Goal: Transaction & Acquisition: Purchase product/service

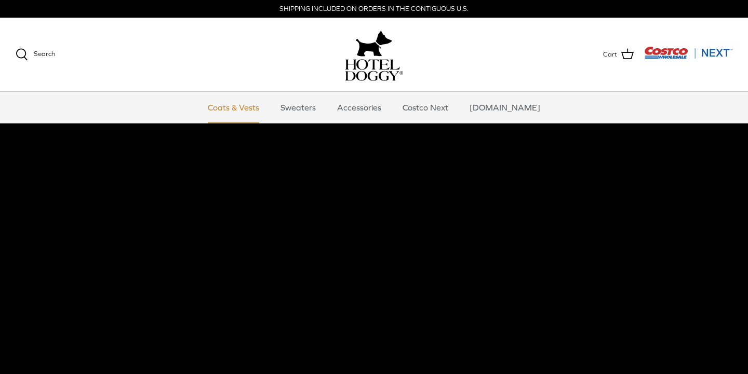
click at [240, 113] on link "Coats & Vests" at bounding box center [233, 107] width 70 height 31
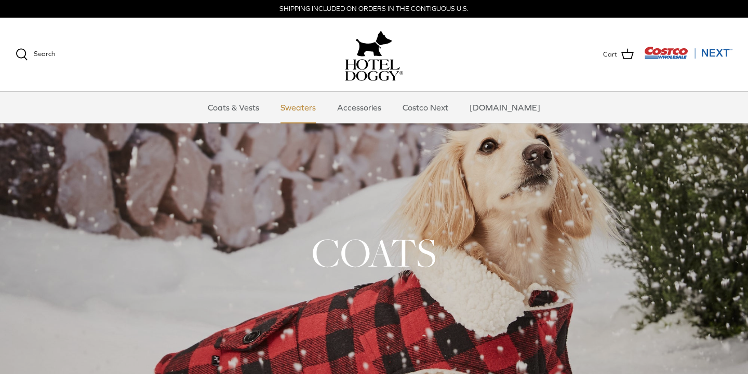
click at [313, 107] on link "Sweaters" at bounding box center [298, 107] width 54 height 31
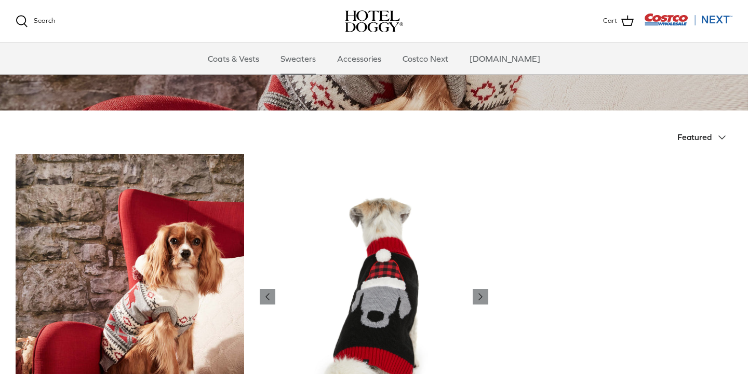
scroll to position [157, 0]
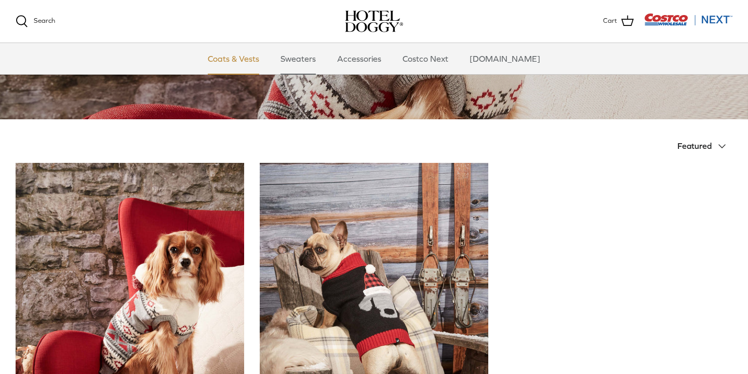
click at [264, 60] on link "Coats & Vests" at bounding box center [233, 58] width 70 height 31
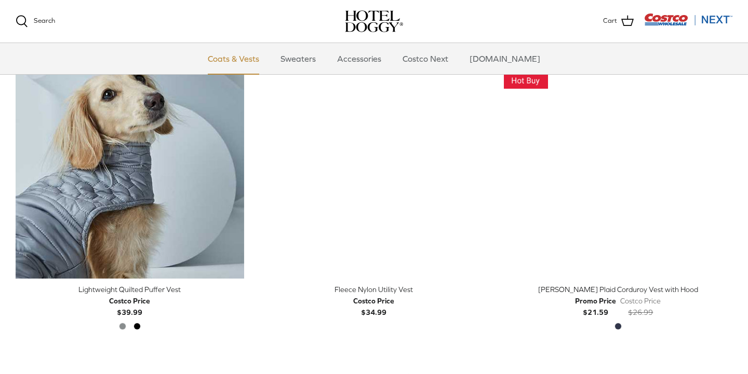
scroll to position [1201, 0]
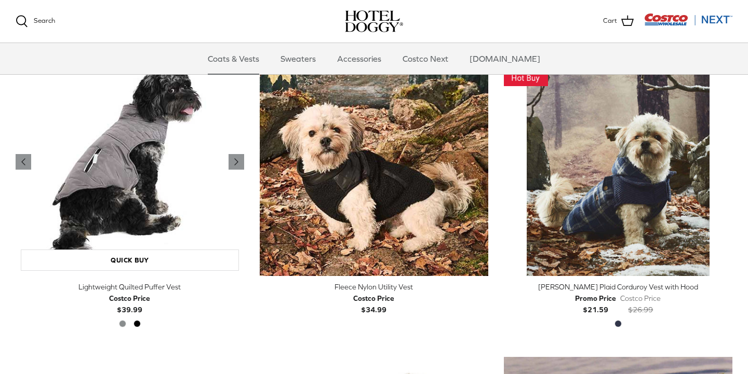
click at [199, 89] on img "Lightweight Quilted Puffer Vest" at bounding box center [130, 162] width 228 height 228
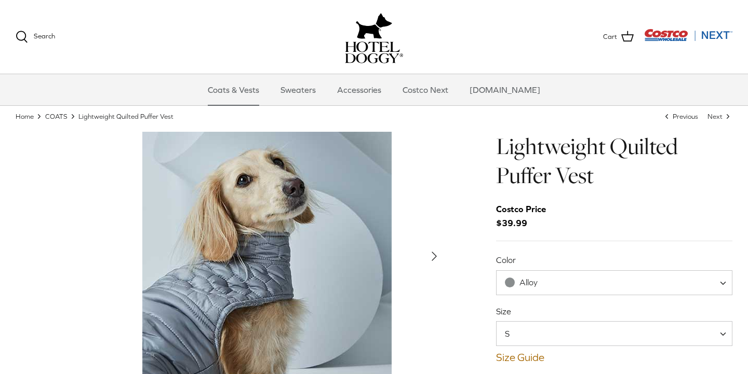
scroll to position [21, 0]
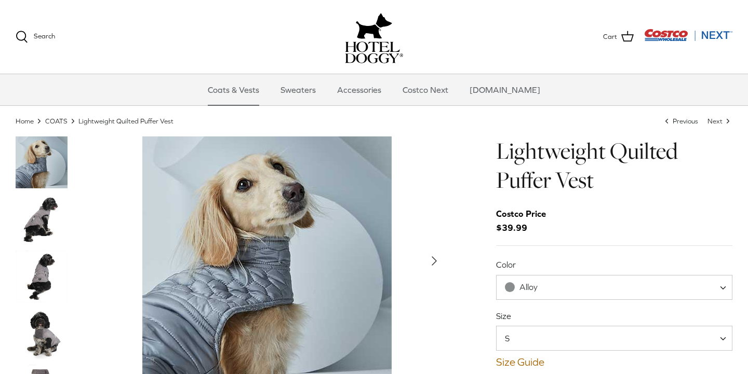
click at [579, 283] on span "Alloy" at bounding box center [614, 287] width 236 height 25
select select "Black"
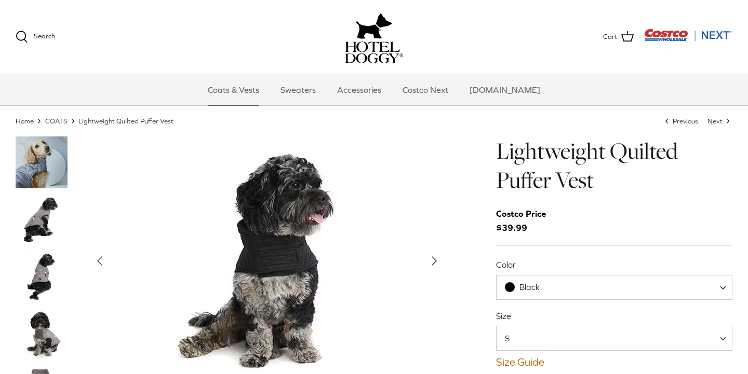
click at [32, 218] on img "Thumbnail Link" at bounding box center [42, 220] width 52 height 52
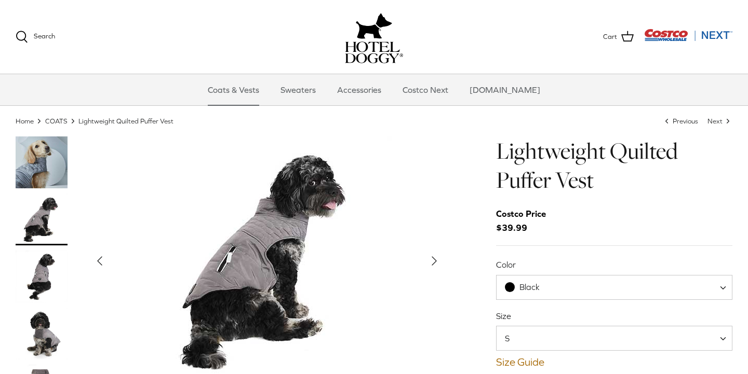
click at [36, 269] on img "Thumbnail Link" at bounding box center [42, 277] width 52 height 52
